Goal: Check status: Check status

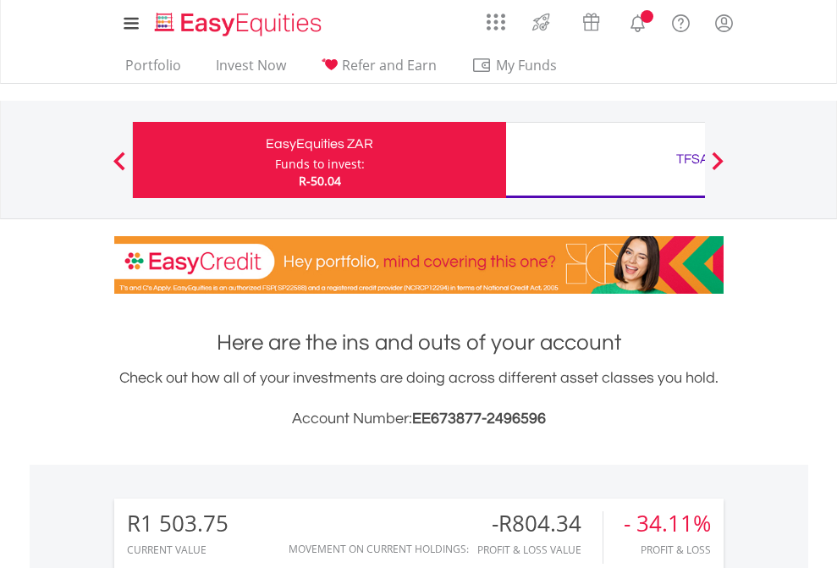
scroll to position [162, 266]
click at [275, 160] on div "Funds to invest:" at bounding box center [320, 164] width 90 height 17
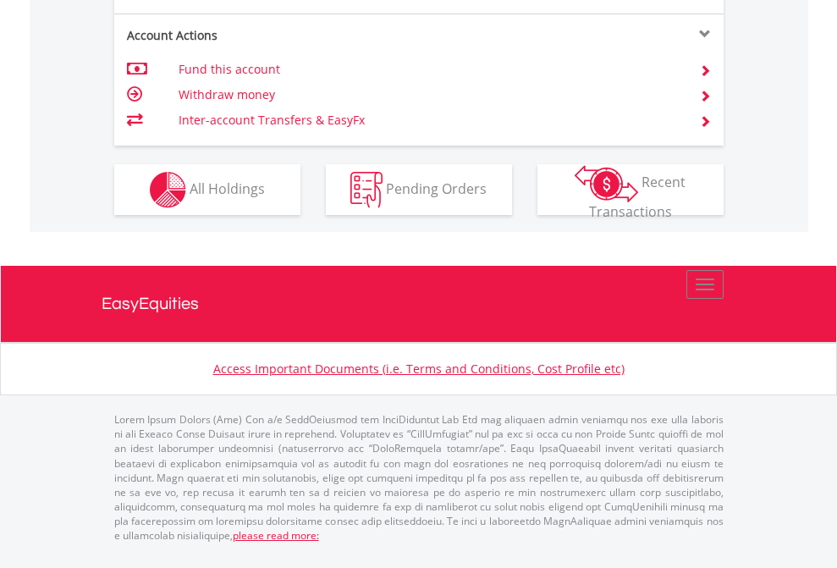
scroll to position [1656, 0]
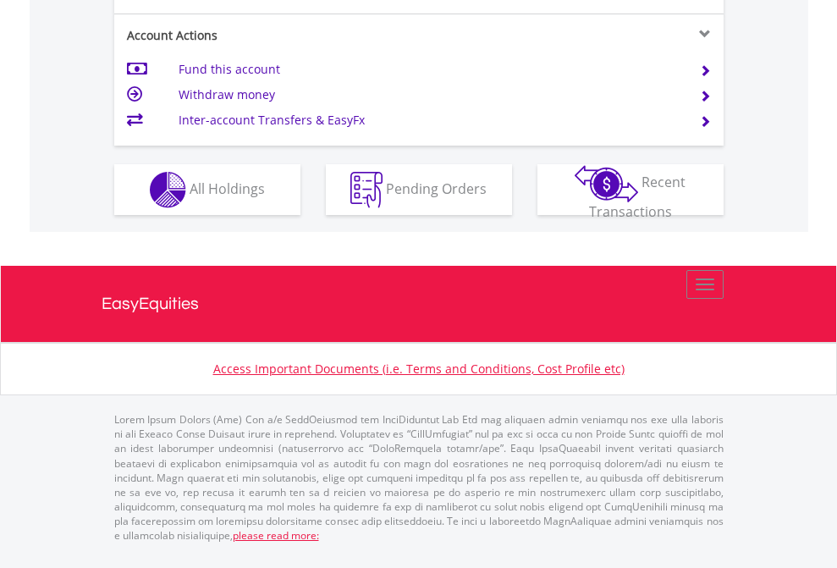
scroll to position [1588, 0]
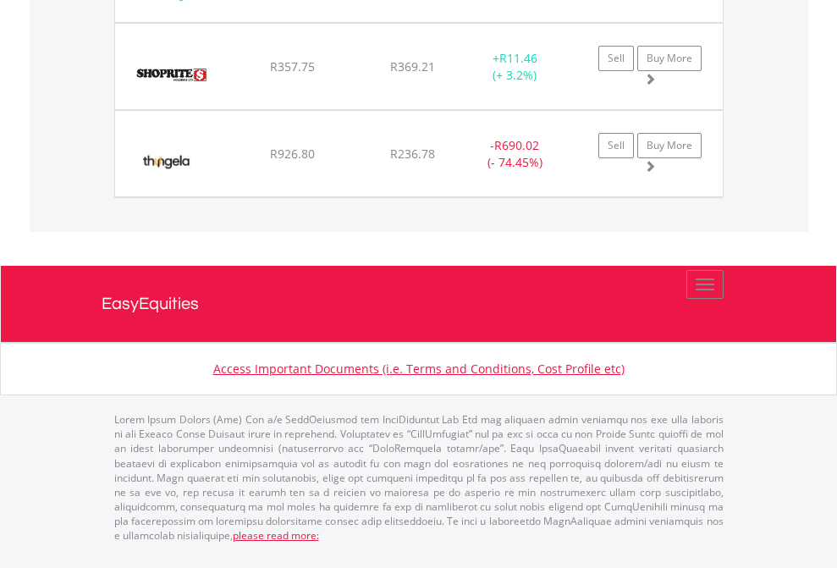
scroll to position [122, 0]
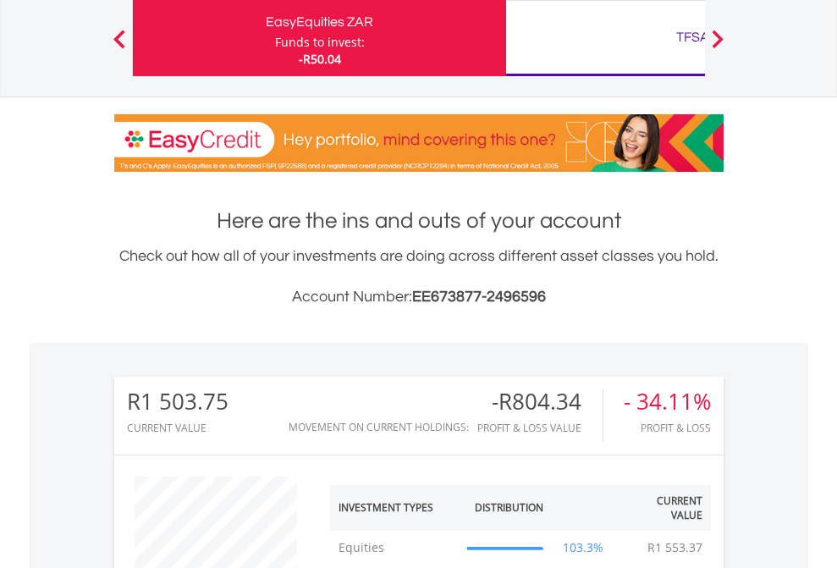
scroll to position [162, 266]
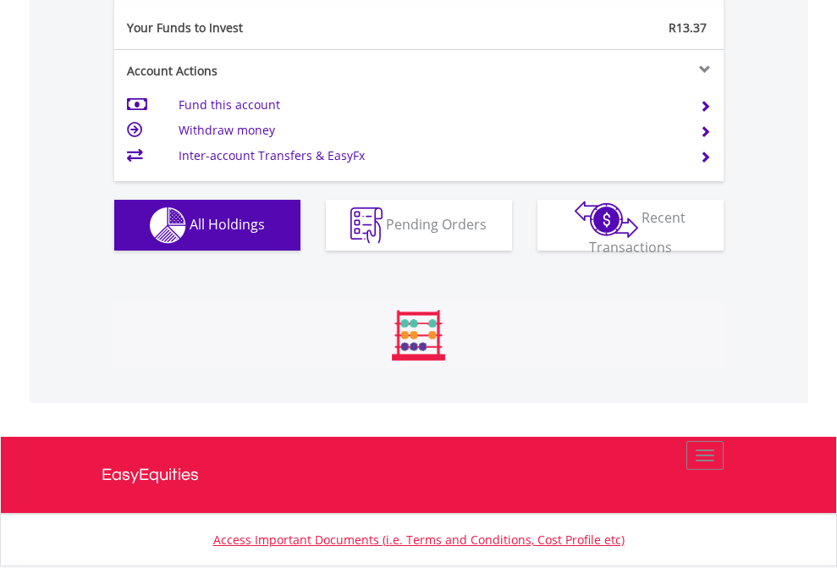
scroll to position [162, 266]
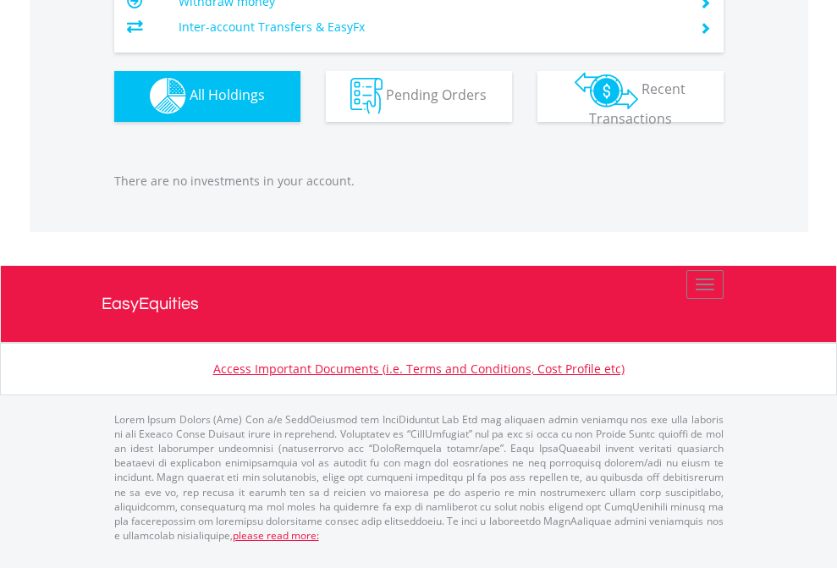
scroll to position [1675, 0]
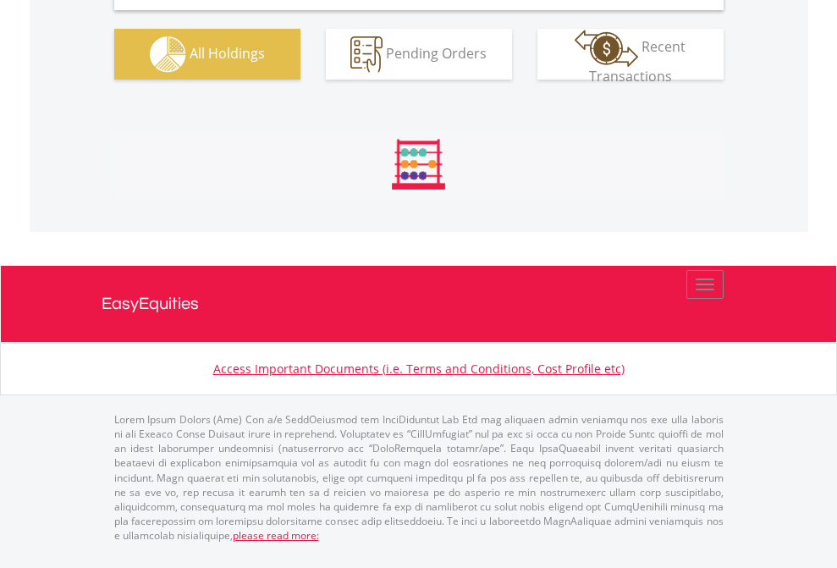
scroll to position [1636, 0]
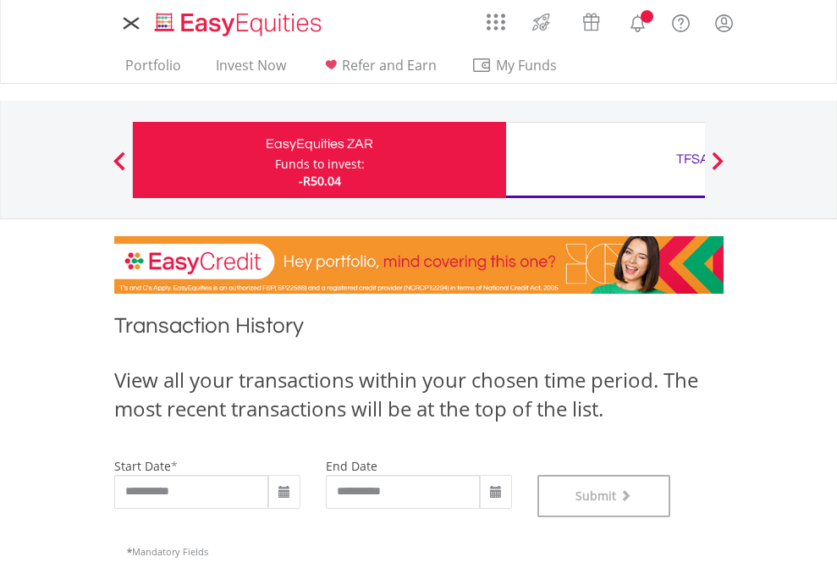
scroll to position [686, 0]
click at [605, 160] on div "TFSA" at bounding box center [692, 159] width 353 height 24
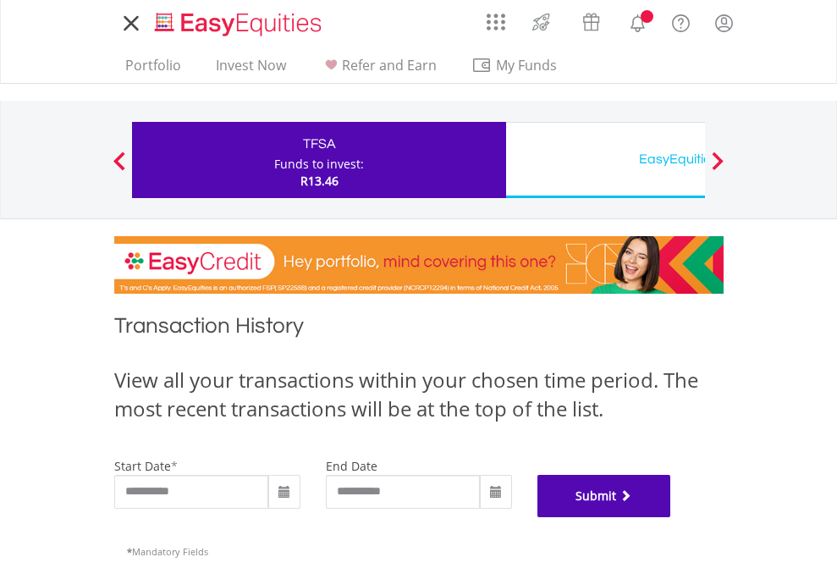
click at [671, 517] on button "Submit" at bounding box center [604, 496] width 134 height 42
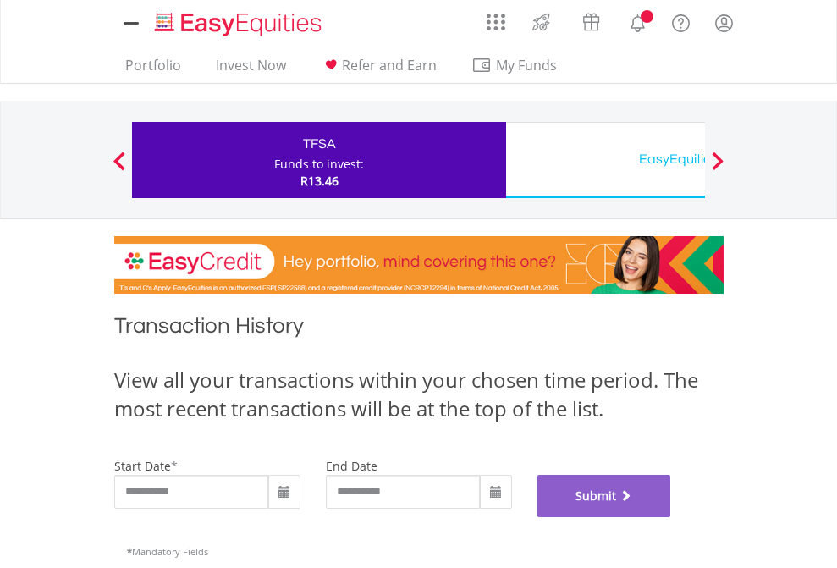
scroll to position [686, 0]
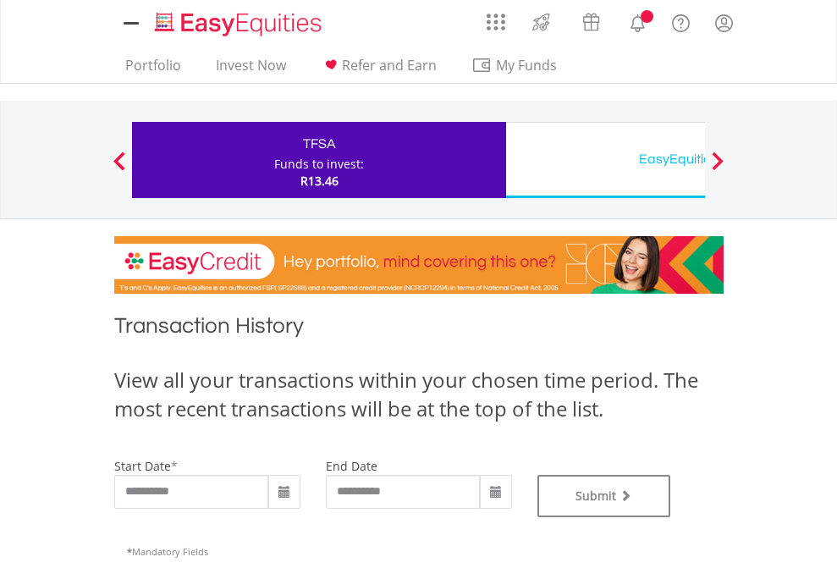
click at [605, 160] on div "EasyEquities USD" at bounding box center [692, 159] width 353 height 24
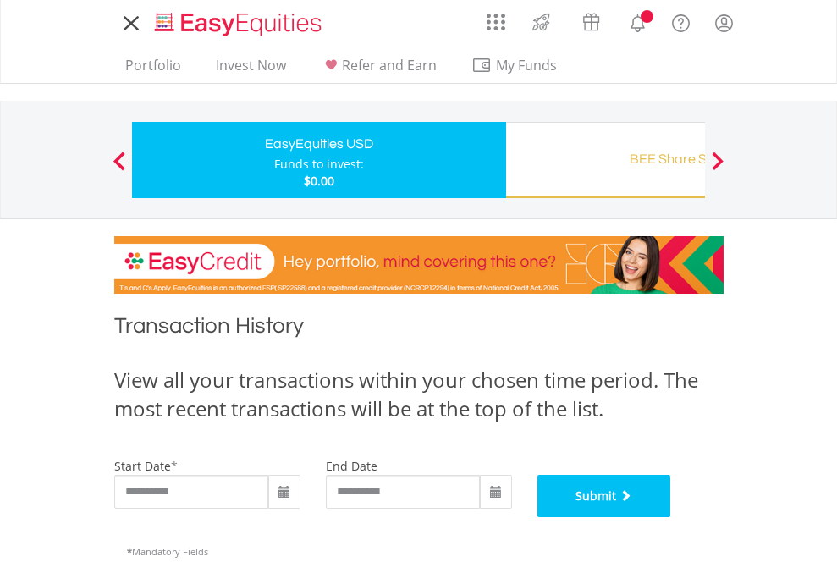
click at [671, 517] on button "Submit" at bounding box center [604, 496] width 134 height 42
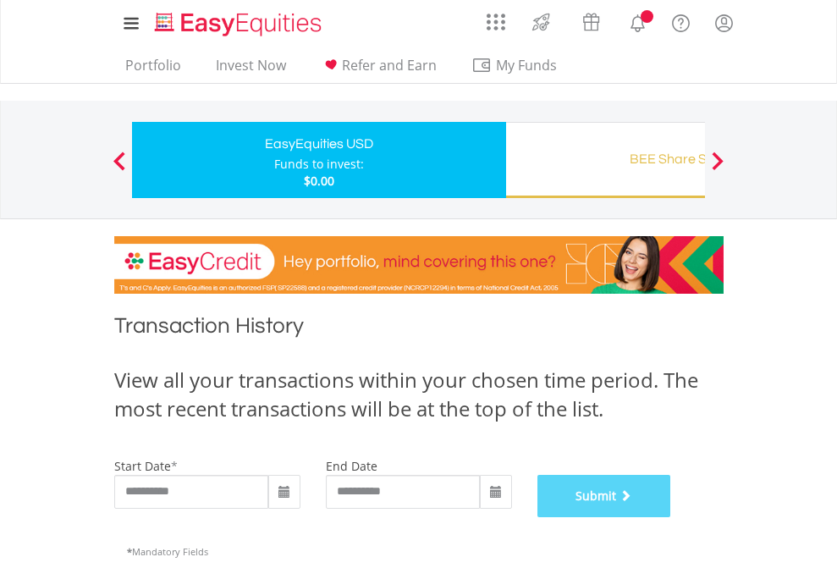
scroll to position [686, 0]
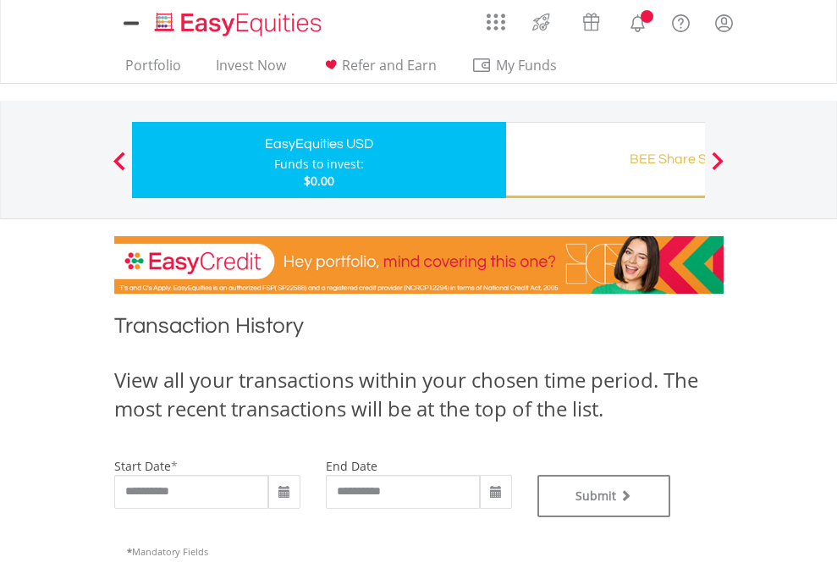
click at [605, 160] on div "BEE Share Schemes" at bounding box center [692, 159] width 353 height 24
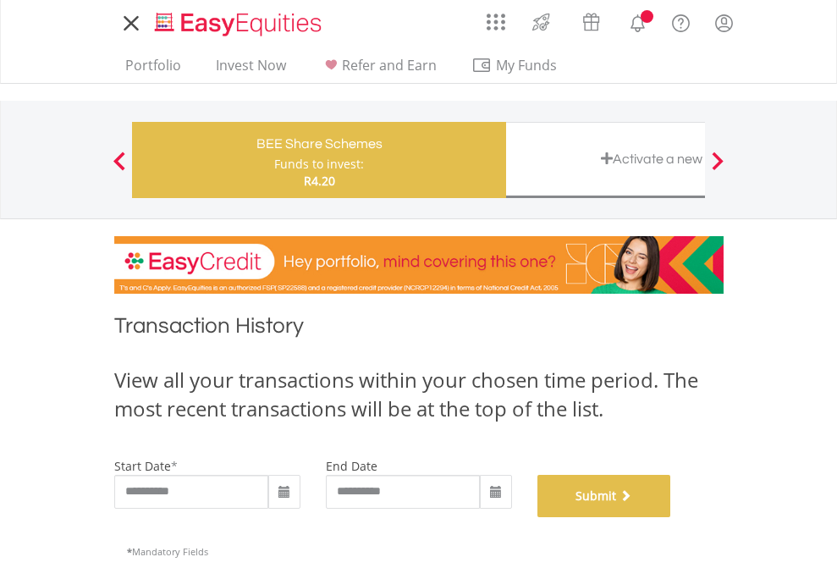
click at [671, 517] on button "Submit" at bounding box center [604, 496] width 134 height 42
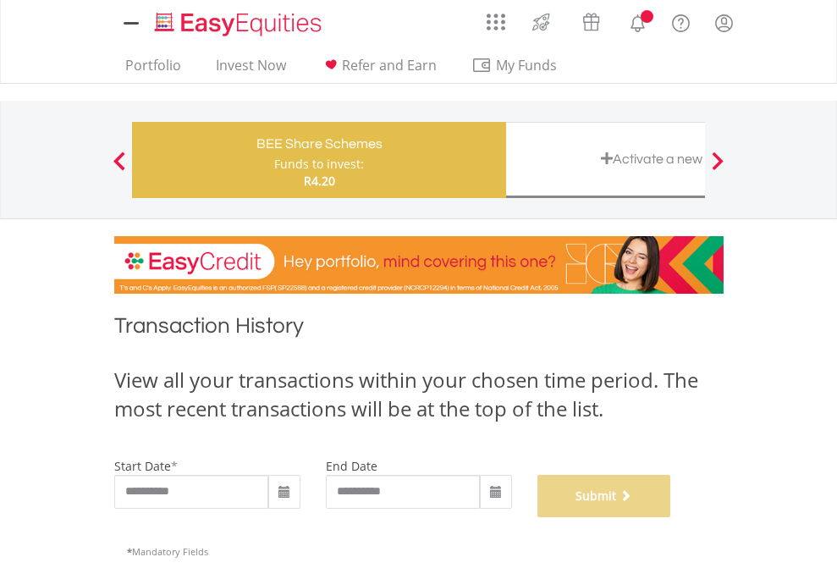
scroll to position [686, 0]
